Goal: Browse casually: Explore the website without a specific task or goal

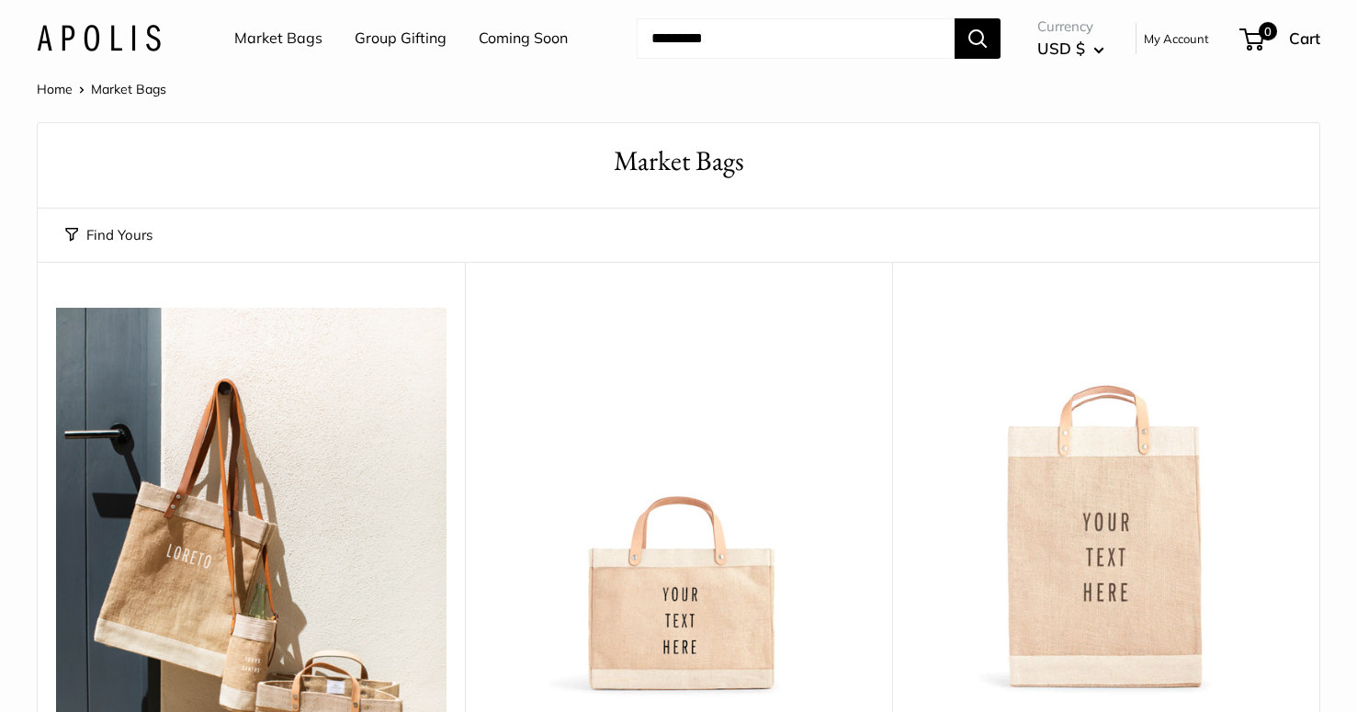
scroll to position [601, 0]
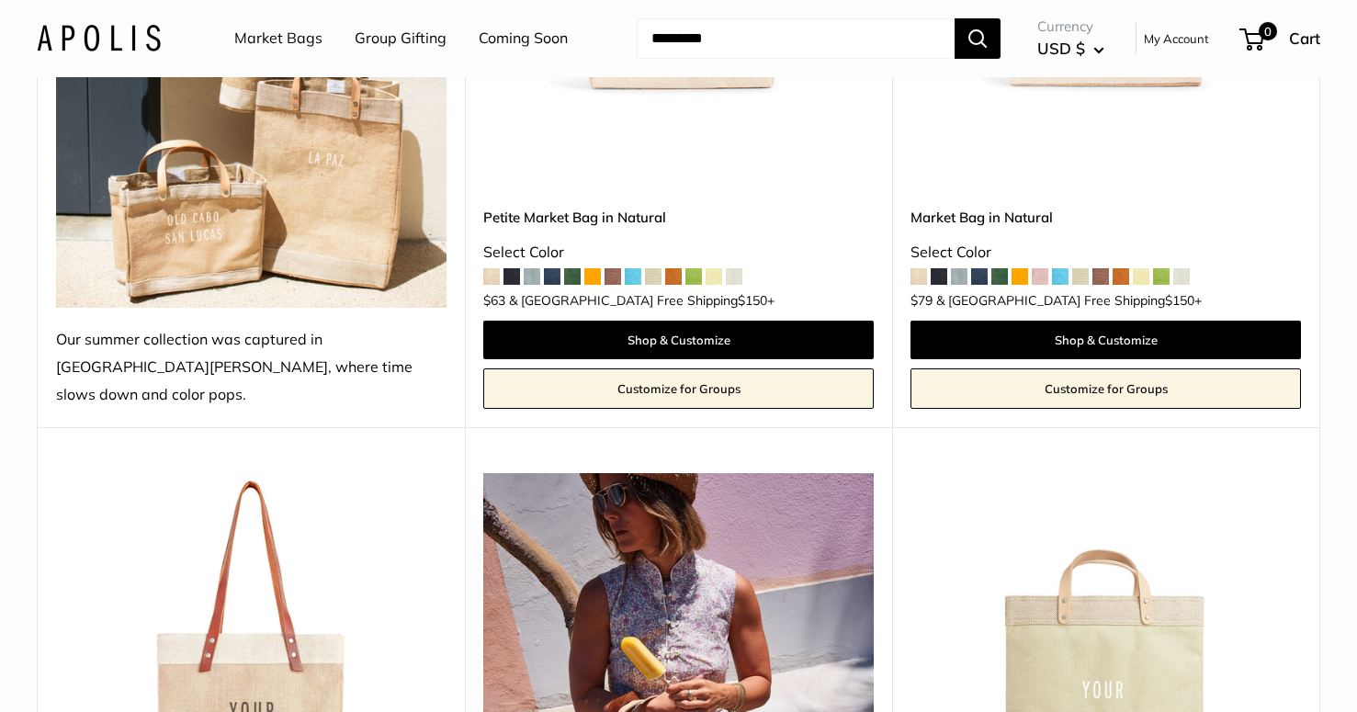
click at [1088, 268] on span at bounding box center [1080, 276] width 17 height 17
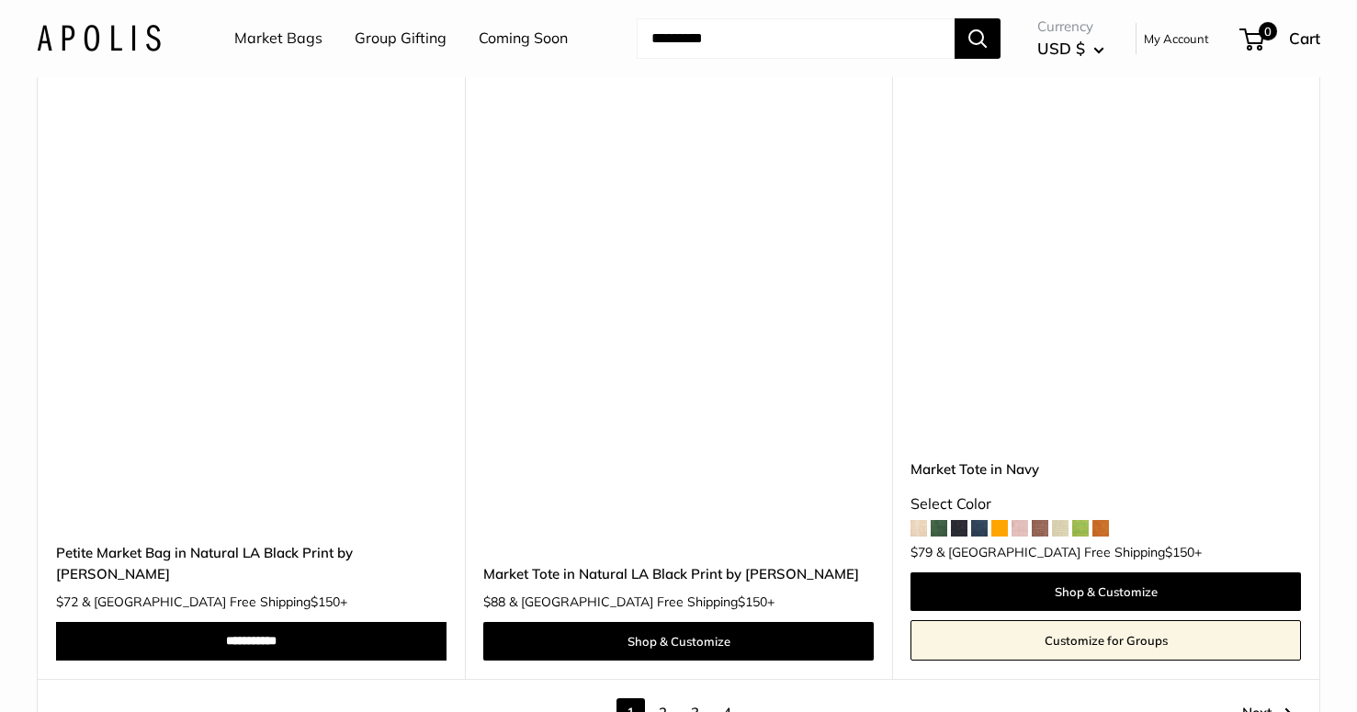
scroll to position [11082, 0]
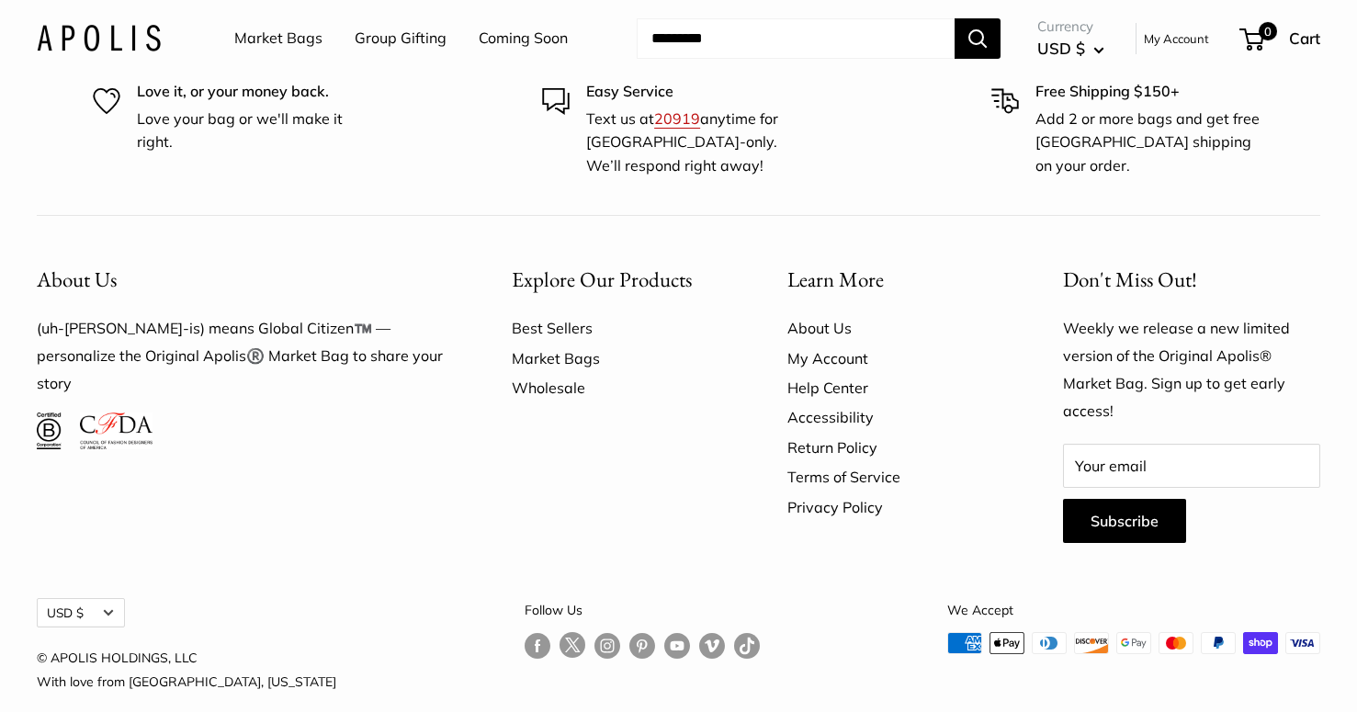
click at [563, 373] on link "Wholesale" at bounding box center [617, 387] width 211 height 29
click at [537, 313] on link "Best Sellers" at bounding box center [617, 327] width 211 height 29
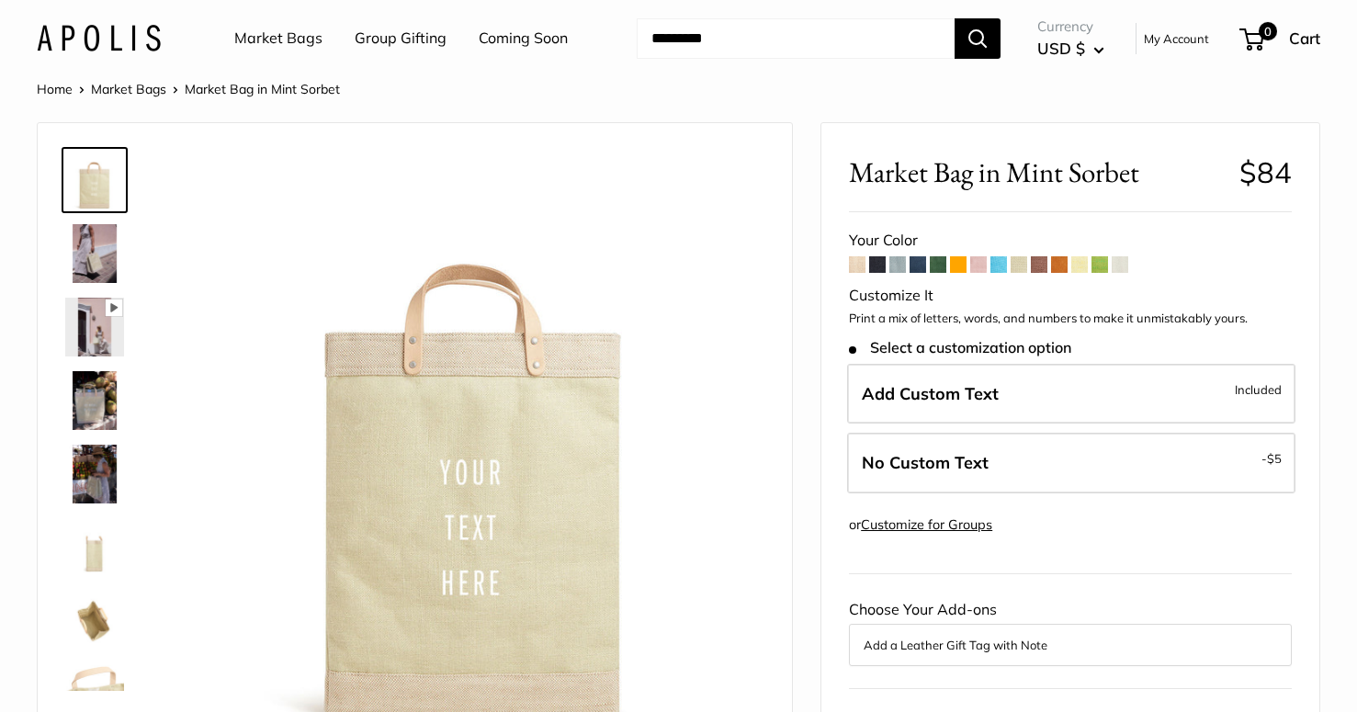
click at [940, 268] on span at bounding box center [938, 264] width 17 height 17
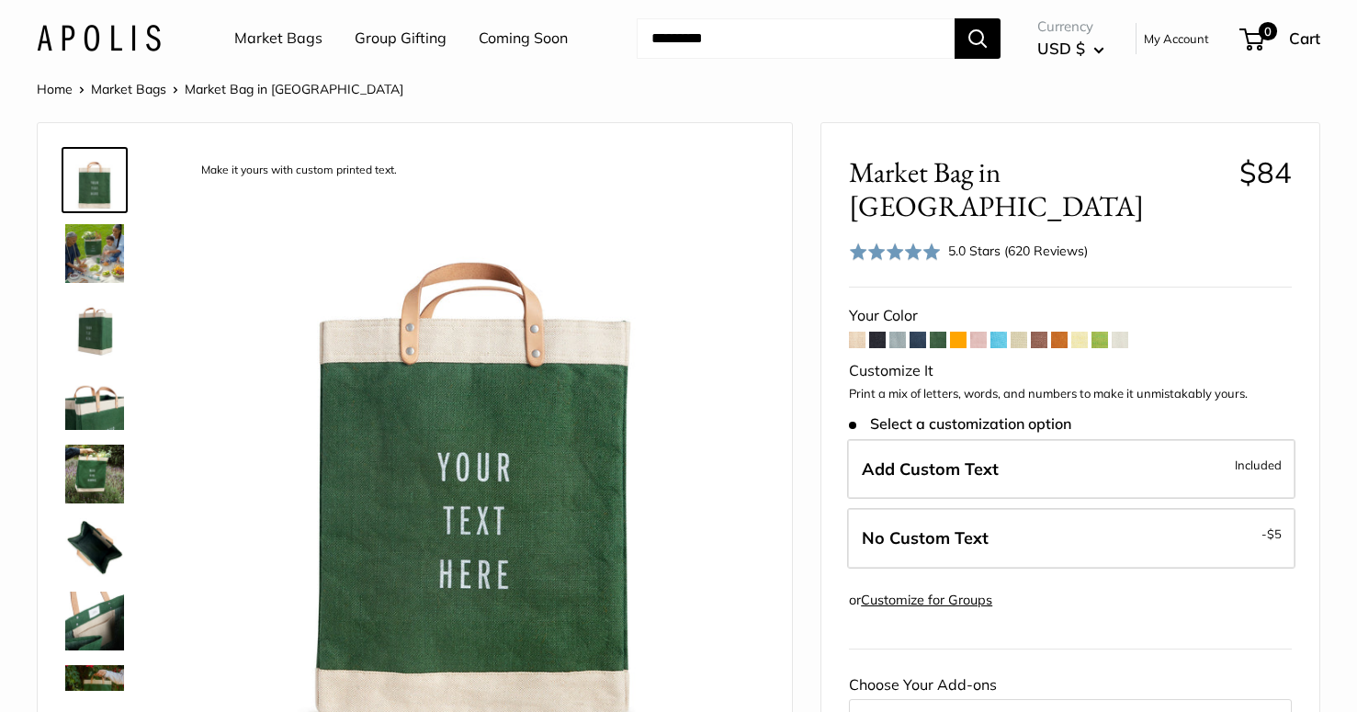
click at [95, 249] on img at bounding box center [94, 253] width 59 height 59
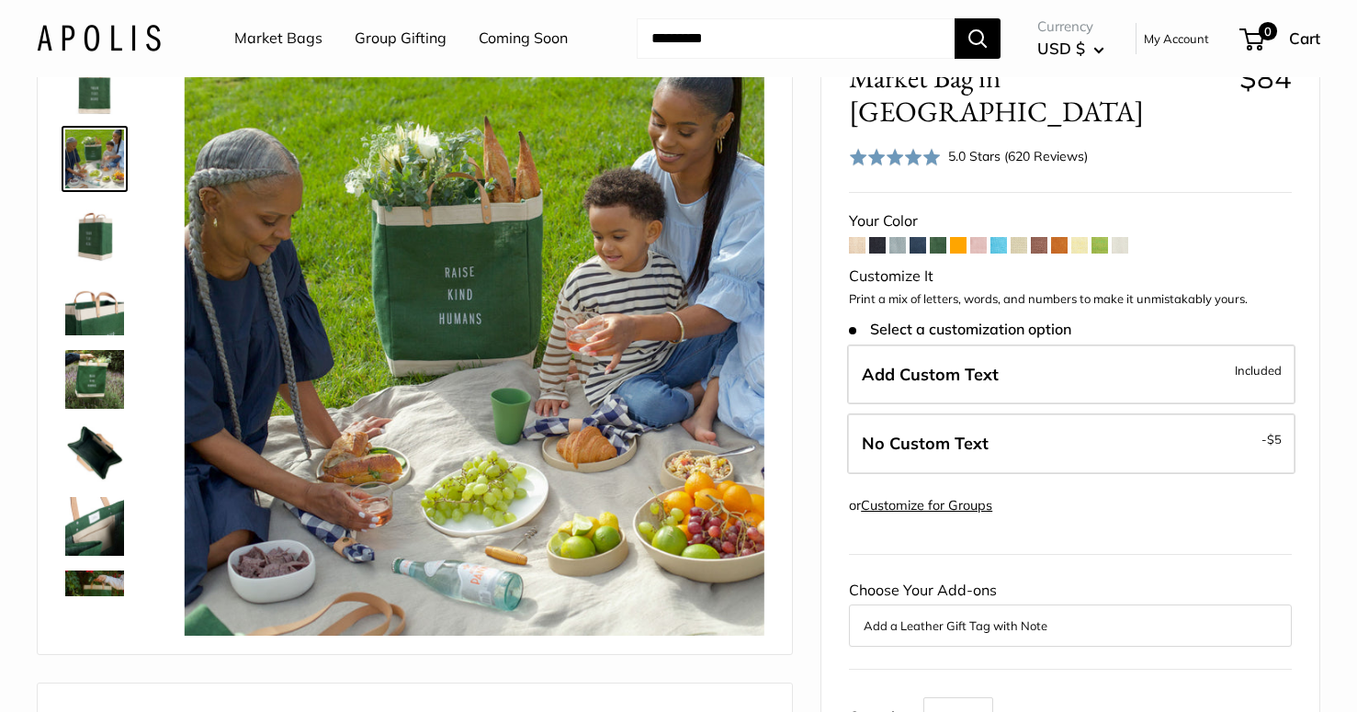
scroll to position [107, 0]
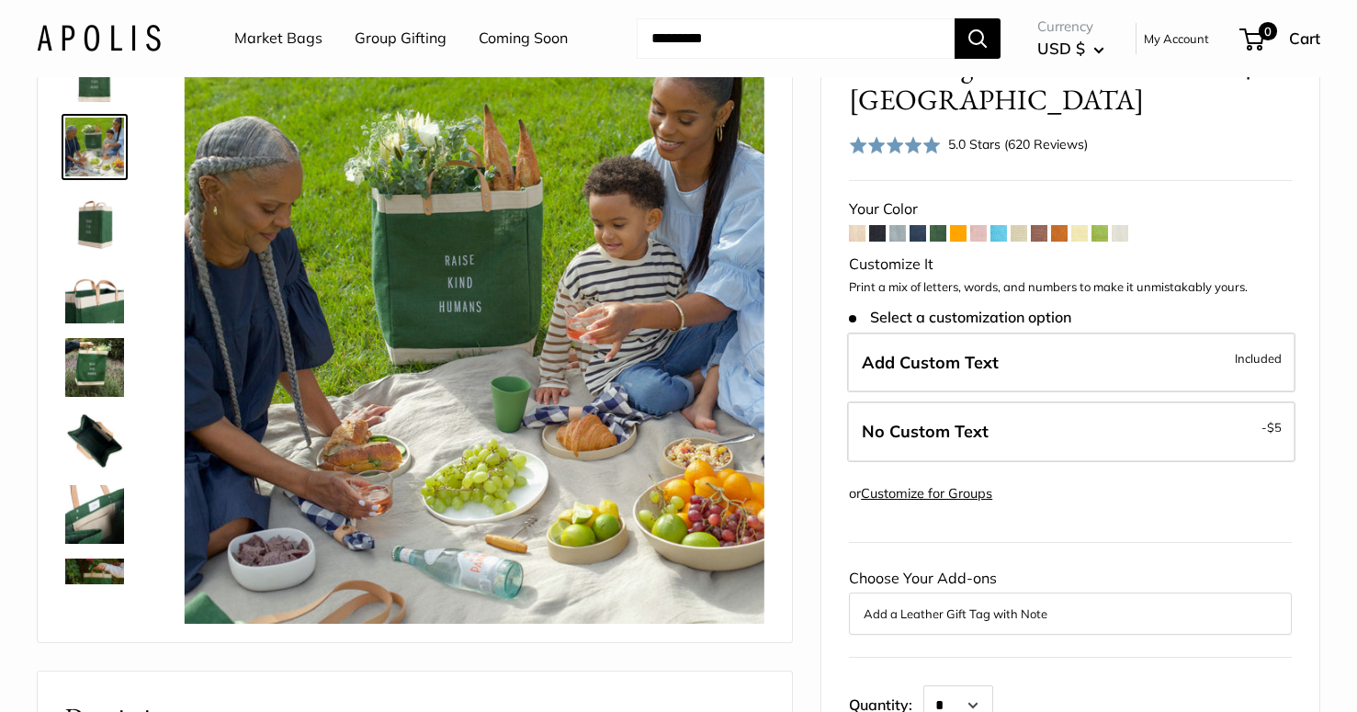
click at [72, 374] on img at bounding box center [94, 367] width 59 height 59
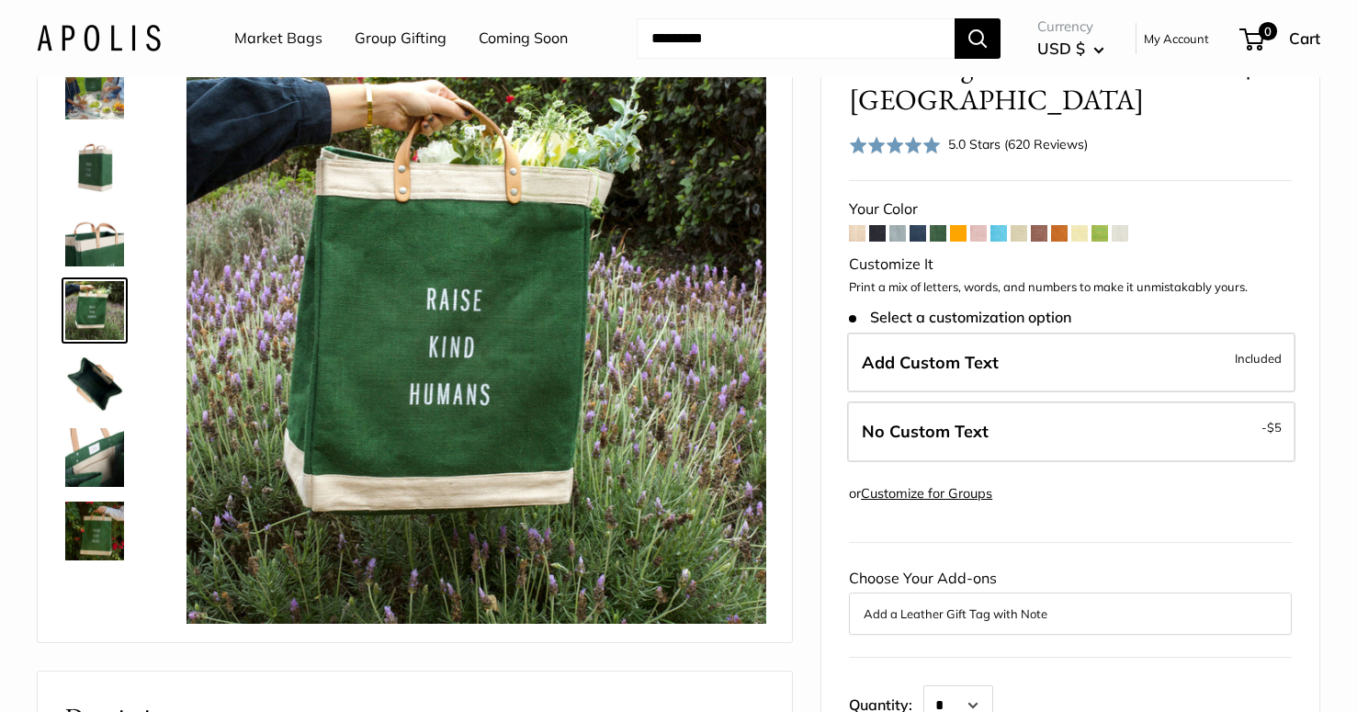
click at [78, 459] on img at bounding box center [94, 457] width 59 height 59
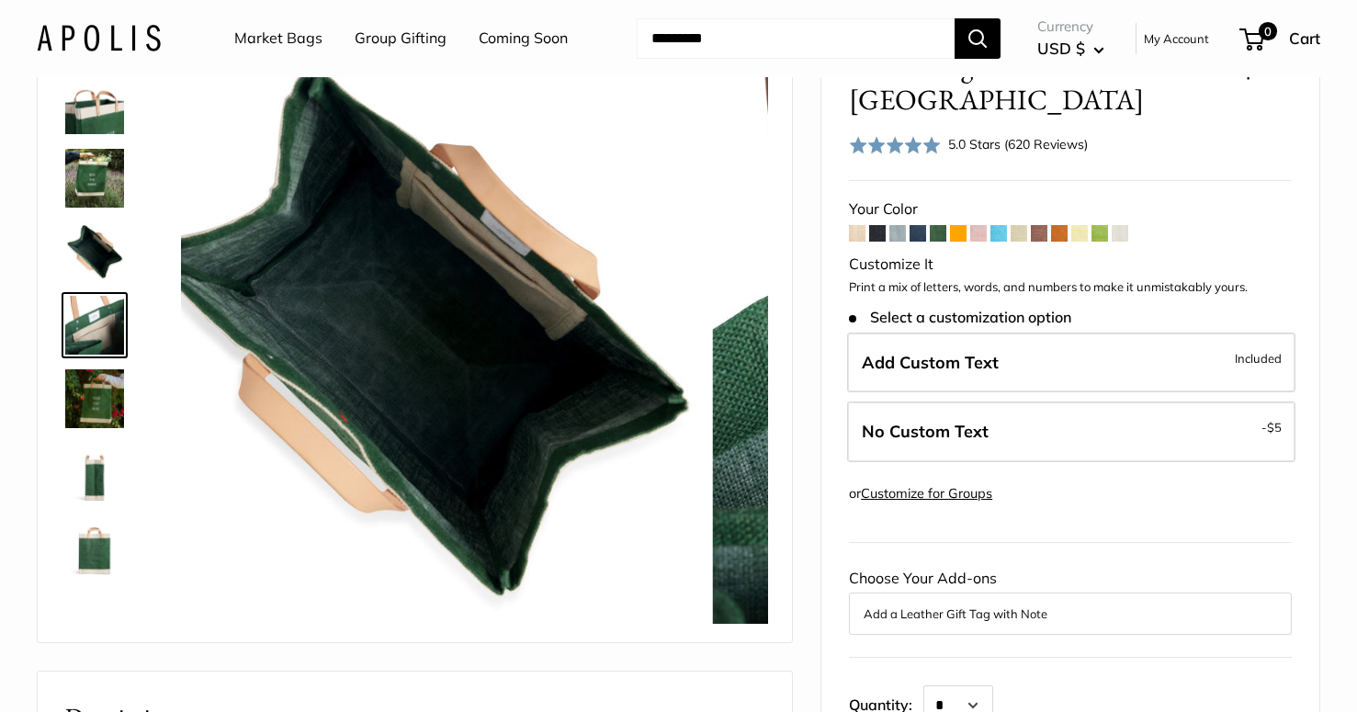
scroll to position [204, 0]
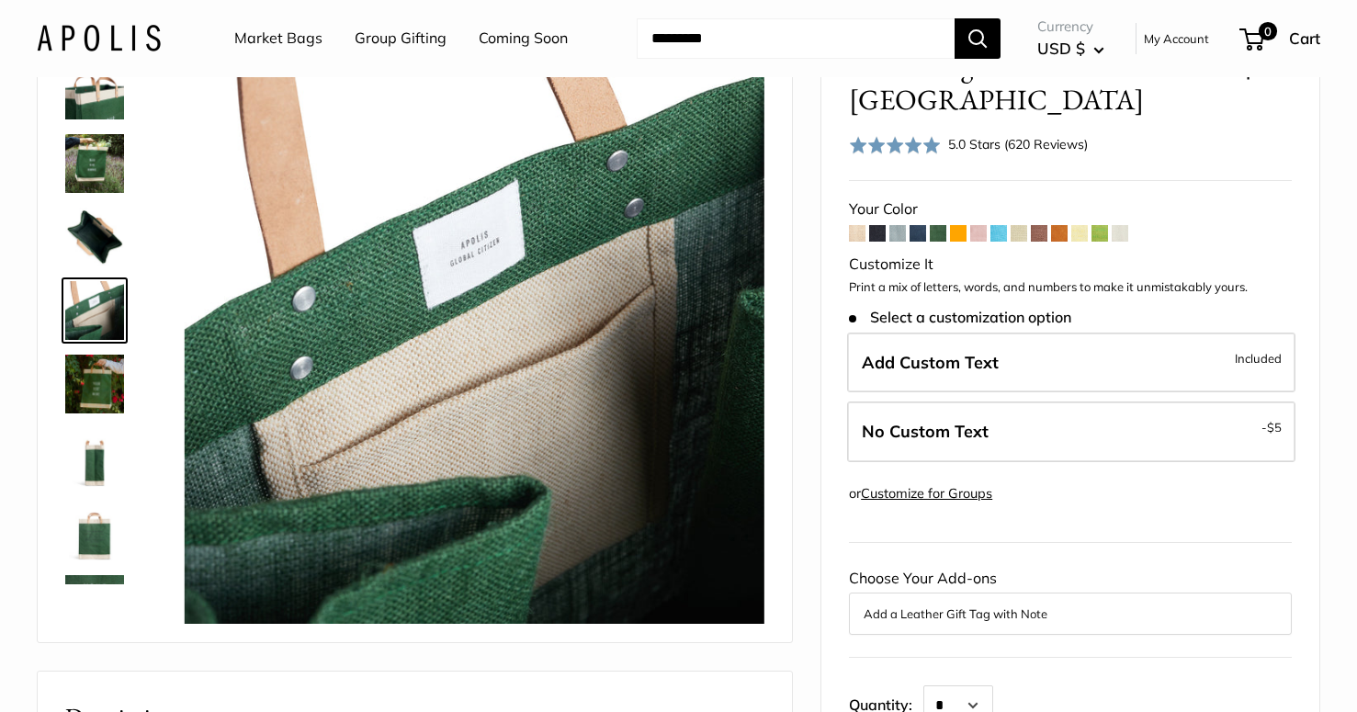
click at [126, 391] on link at bounding box center [95, 384] width 66 height 66
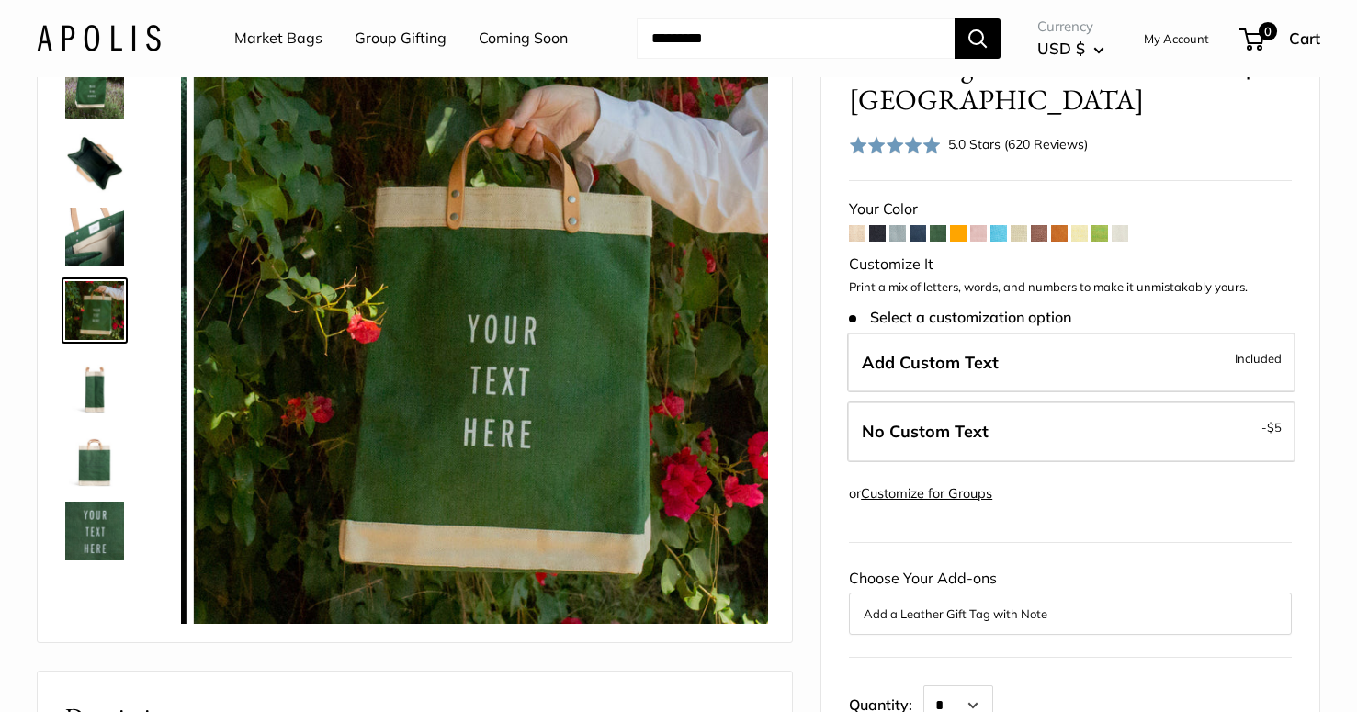
scroll to position [0, 0]
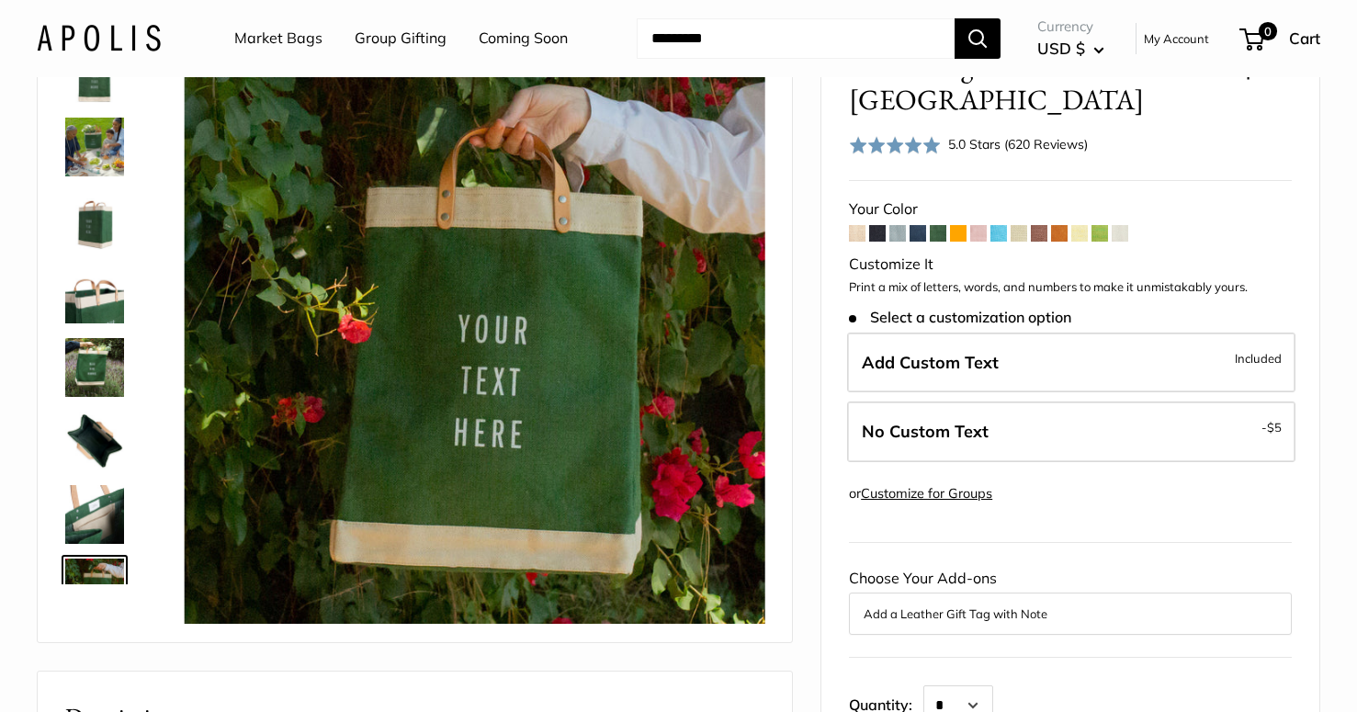
click at [83, 278] on img at bounding box center [94, 294] width 59 height 59
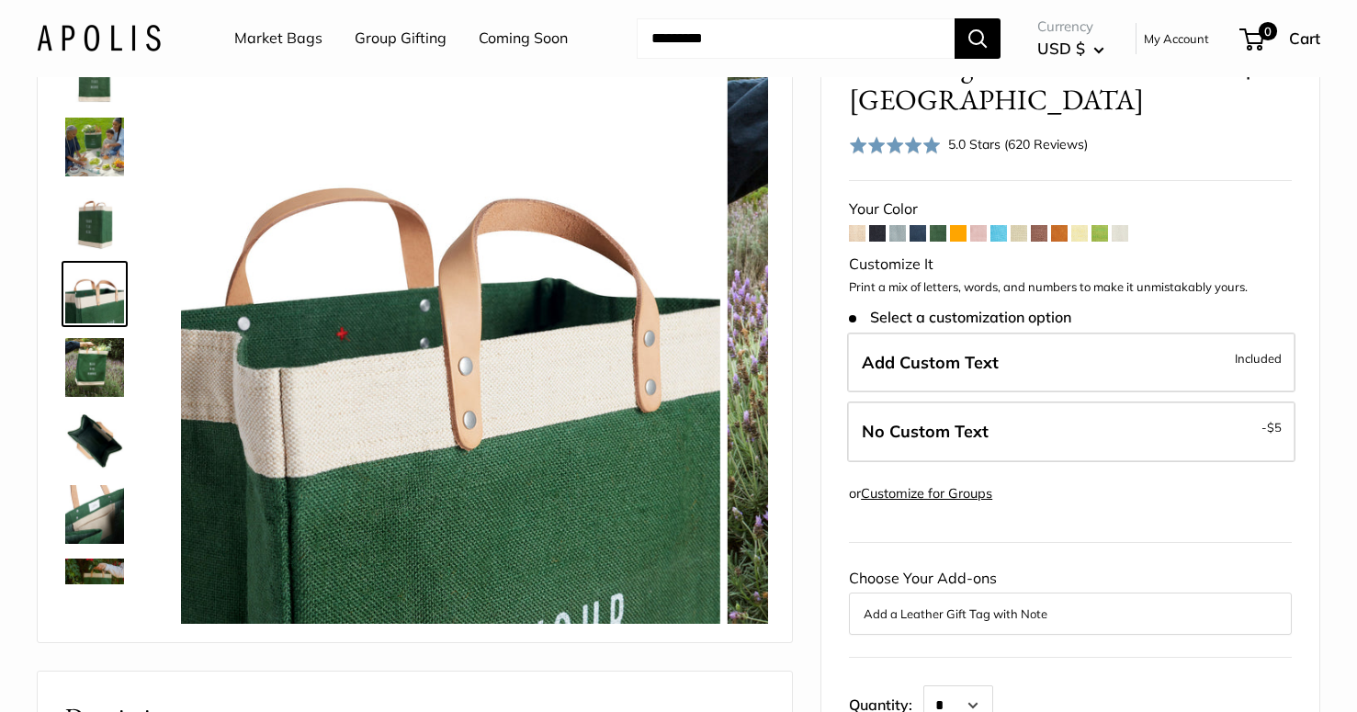
click at [93, 164] on img at bounding box center [94, 147] width 59 height 59
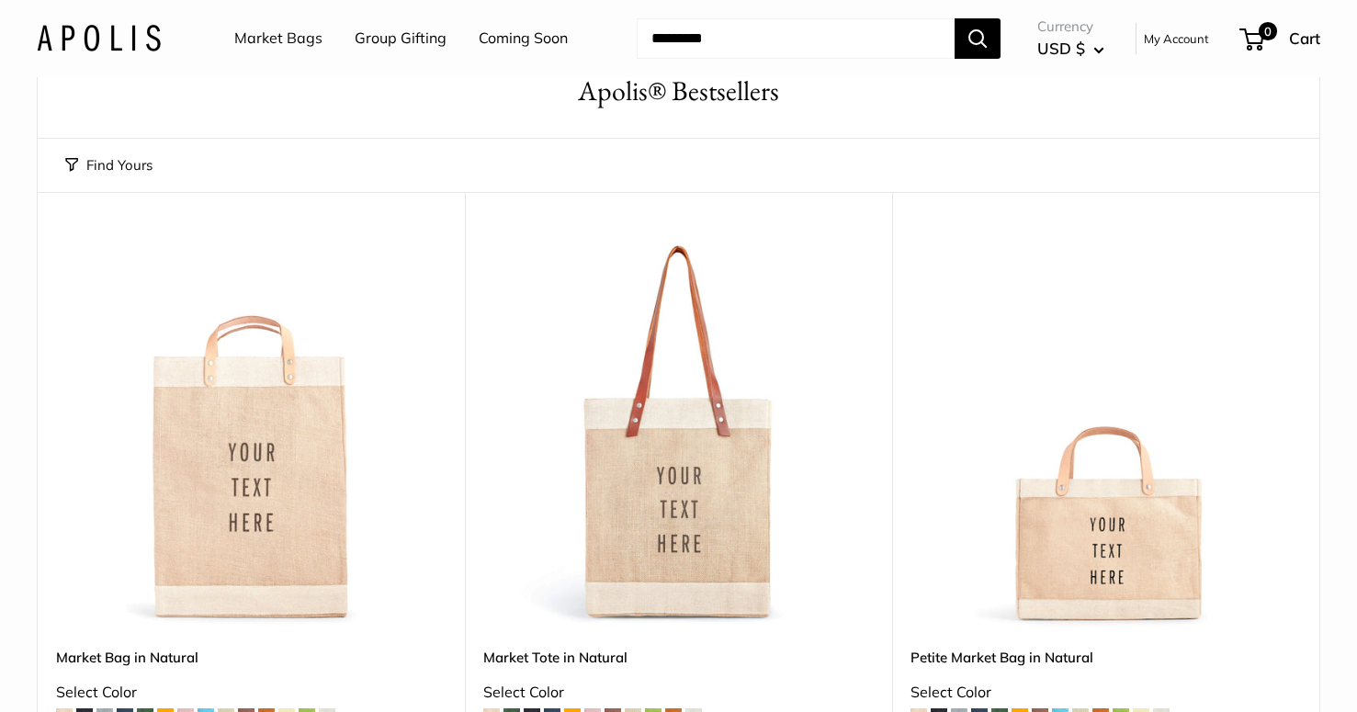
scroll to position [421, 0]
